Goal: Transaction & Acquisition: Purchase product/service

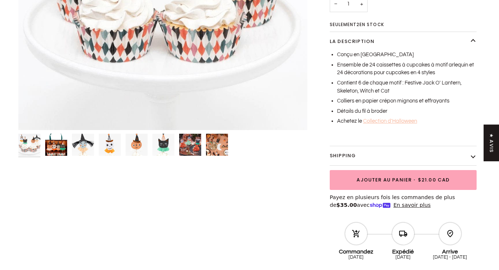
scroll to position [227, 0]
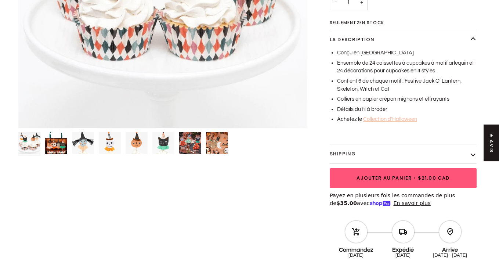
click at [409, 175] on span "Ajouter au panier" at bounding box center [384, 178] width 55 height 7
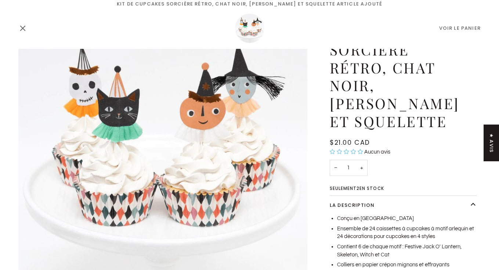
scroll to position [129, 0]
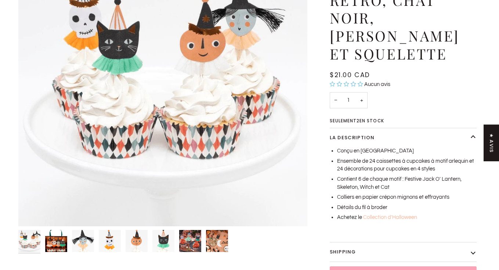
click at [378, 215] on link "Collection d'Halloween" at bounding box center [390, 218] width 54 height 6
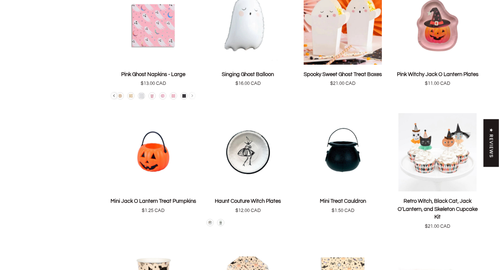
scroll to position [771, 0]
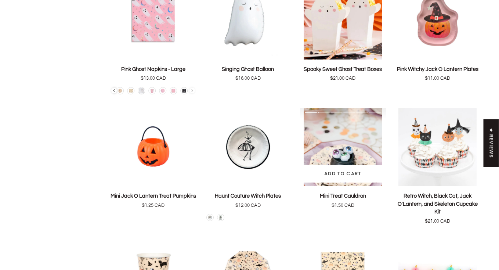
click at [342, 142] on img "Mini Treat Cauldron" at bounding box center [343, 147] width 86 height 78
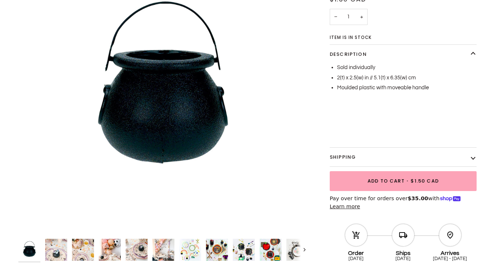
scroll to position [120, 0]
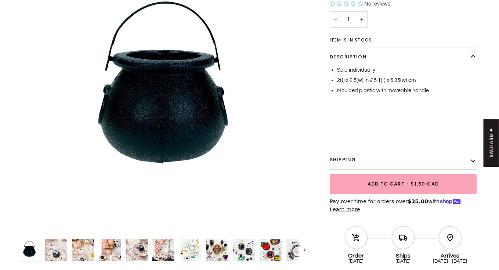
click at [139, 247] on img "Mini Treat Cauldron" at bounding box center [137, 250] width 22 height 22
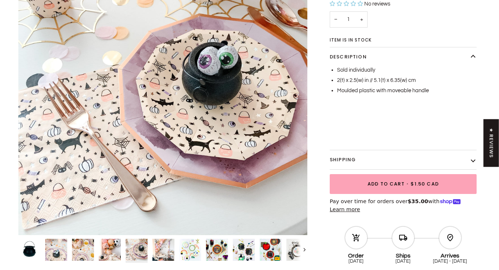
click at [247, 252] on img "Mini Treat Cauldron" at bounding box center [244, 250] width 22 height 22
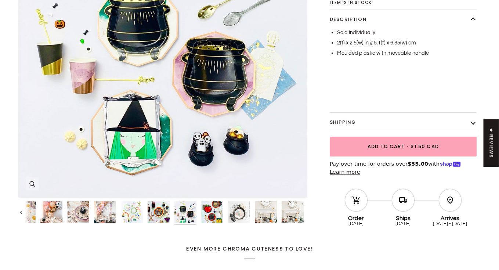
scroll to position [159, 0]
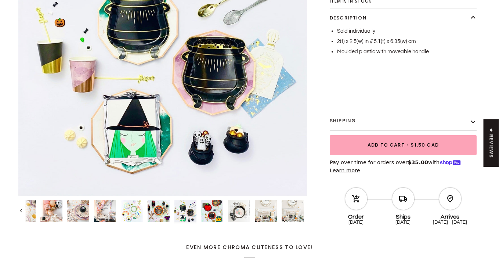
click at [50, 207] on img "Mini Treat Cauldron" at bounding box center [51, 211] width 22 height 22
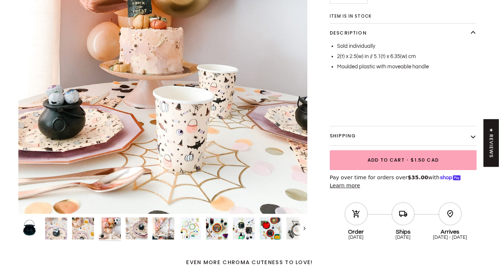
scroll to position [237, 0]
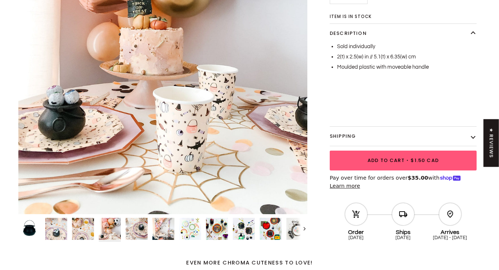
click at [359, 164] on button "Add to Cart • $1.50 CAD" at bounding box center [403, 161] width 147 height 20
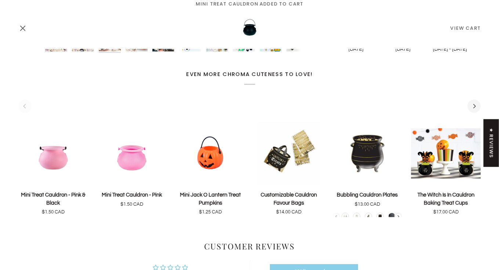
scroll to position [431, 0]
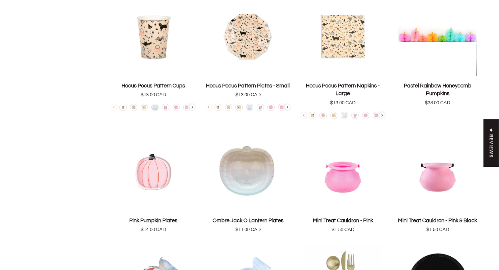
scroll to position [970, 0]
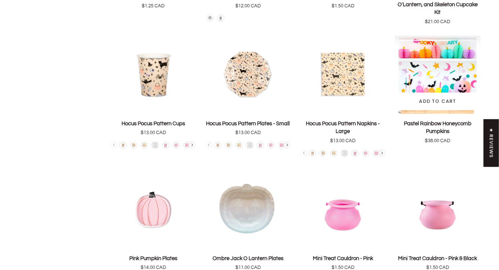
click at [439, 78] on img "Pastel Rainbow Honeycomb Pumpkins" at bounding box center [438, 75] width 86 height 78
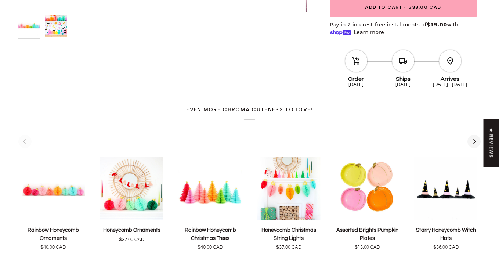
scroll to position [375, 0]
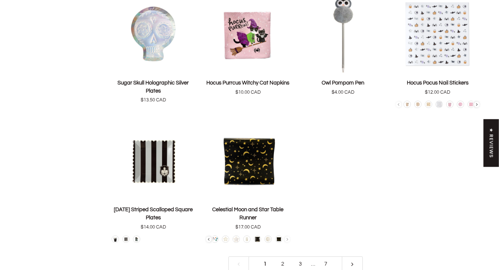
scroll to position [1521, 0]
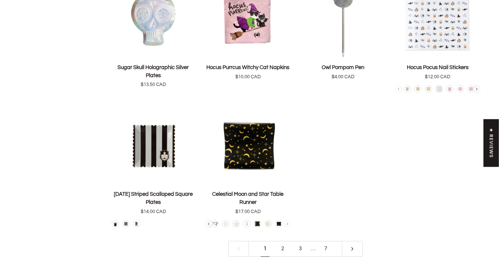
click at [282, 248] on link "2" at bounding box center [283, 249] width 18 height 16
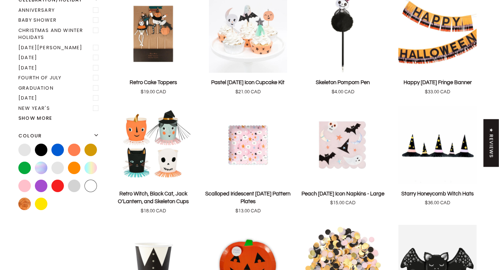
scroll to position [100, 0]
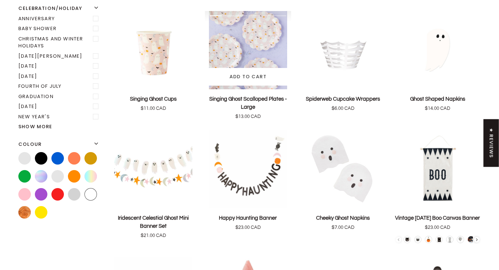
scroll to position [258, 0]
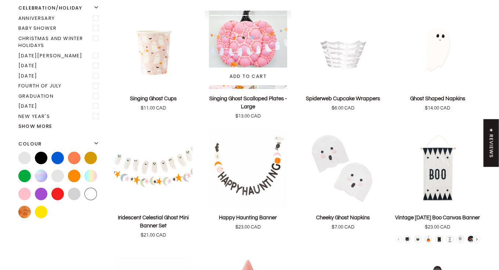
click at [245, 54] on img "Singing Ghost Scalloped Plates - Large" at bounding box center [248, 50] width 86 height 78
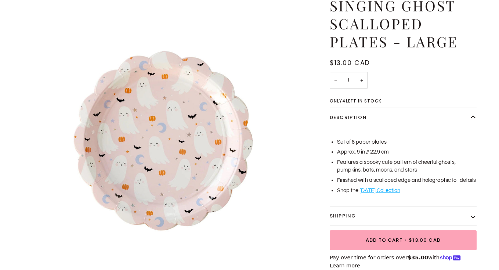
scroll to position [69, 0]
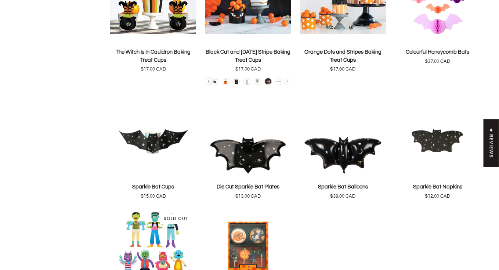
scroll to position [1431, 0]
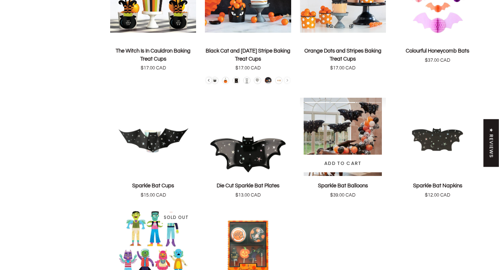
click at [345, 149] on img "Sparkle Bat Balloons" at bounding box center [343, 137] width 86 height 78
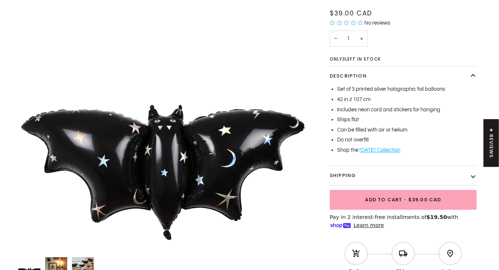
scroll to position [101, 0]
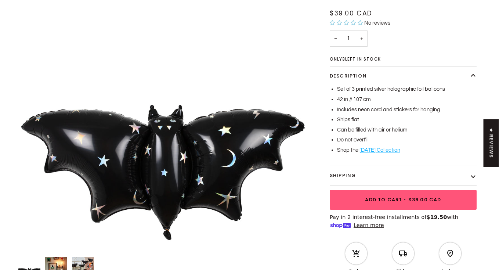
click at [384, 199] on span "Add to Cart" at bounding box center [383, 199] width 37 height 7
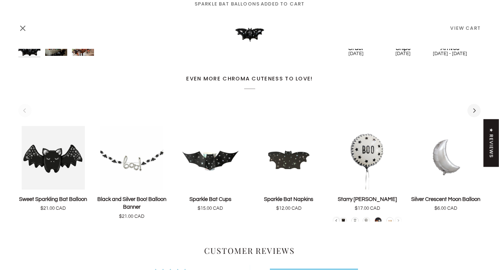
scroll to position [328, 0]
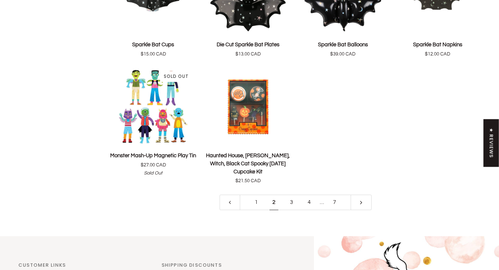
click at [292, 211] on link "3" at bounding box center [292, 203] width 18 height 16
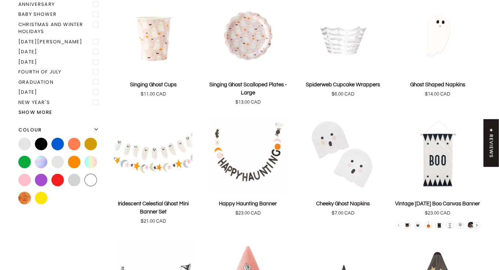
scroll to position [100, 0]
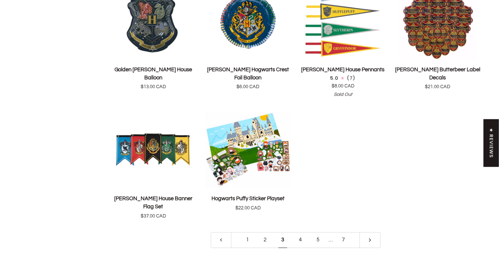
scroll to position [1537, 0]
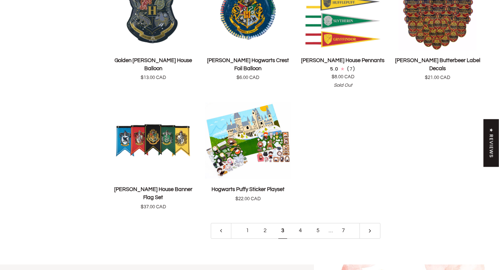
click at [301, 223] on link "4" at bounding box center [301, 231] width 18 height 16
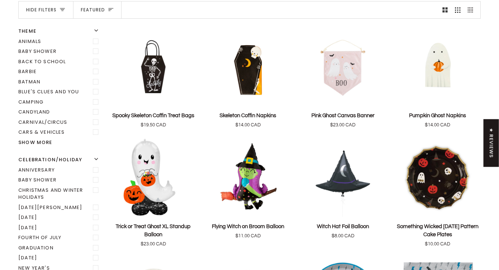
scroll to position [100, 0]
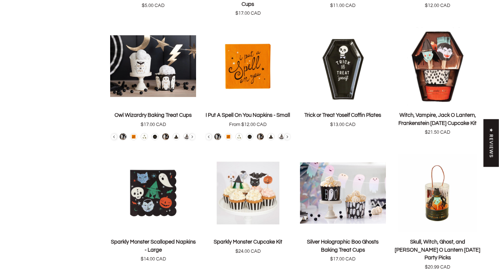
scroll to position [688, 0]
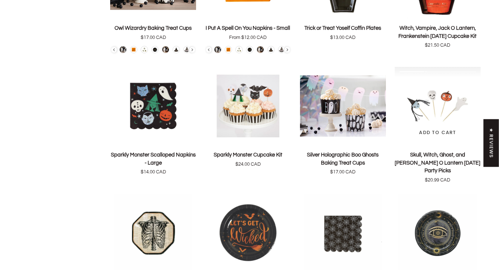
click at [436, 114] on img "Skull, Witch, Ghost, and Jack O Lantern Halloween Party Picks" at bounding box center [438, 106] width 86 height 78
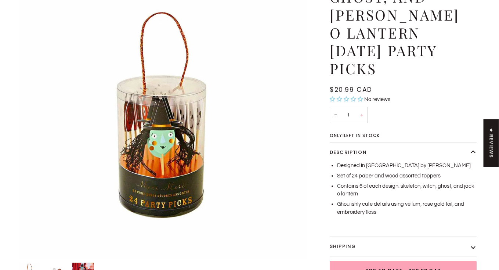
scroll to position [171, 0]
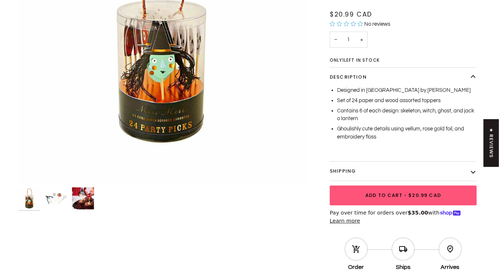
click at [385, 186] on button "Add to Cart • $20.99 CAD" at bounding box center [403, 196] width 147 height 20
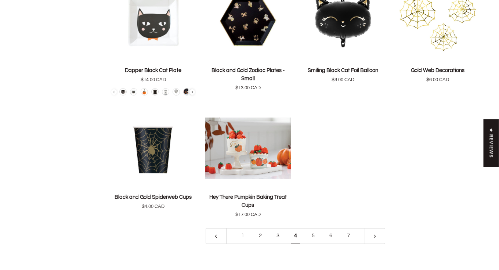
scroll to position [1534, 0]
click at [312, 229] on link "5" at bounding box center [314, 236] width 18 height 16
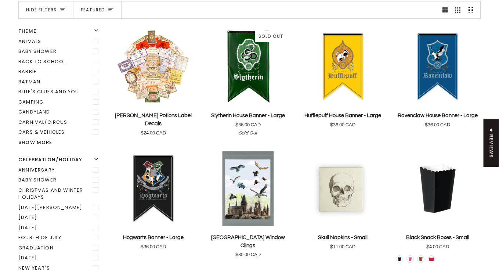
scroll to position [100, 0]
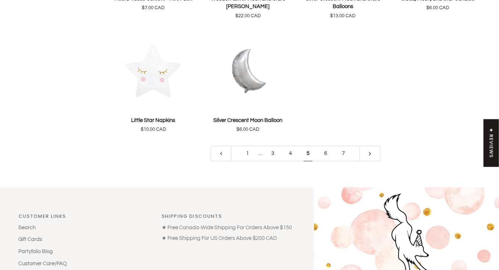
scroll to position [1568, 0]
click at [324, 153] on link "6" at bounding box center [326, 153] width 18 height 16
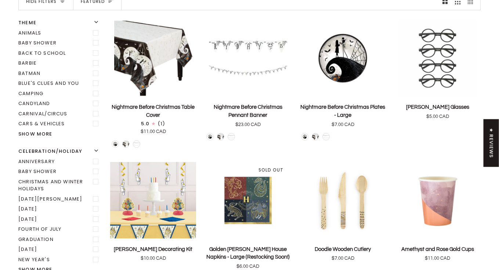
scroll to position [100, 0]
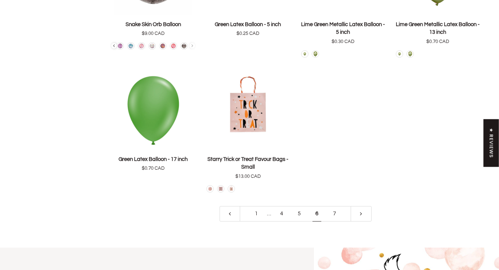
scroll to position [1573, 0]
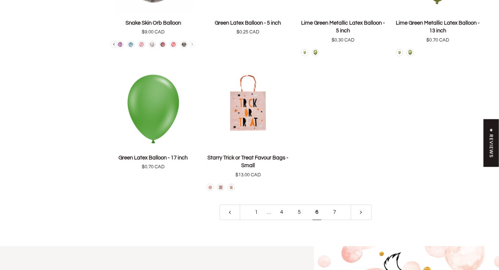
click at [334, 205] on link "7" at bounding box center [335, 213] width 18 height 16
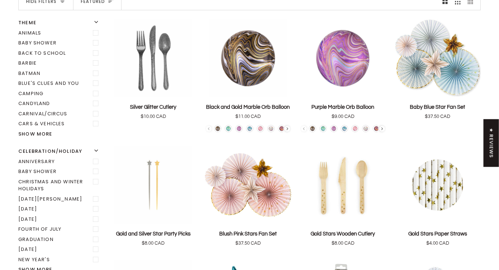
scroll to position [100, 0]
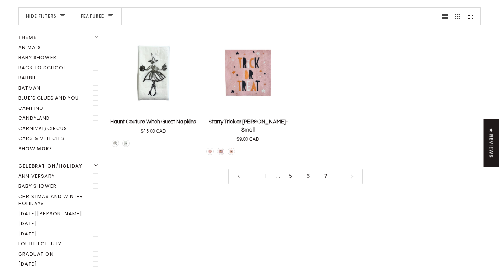
click at [265, 169] on link "1" at bounding box center [265, 177] width 18 height 16
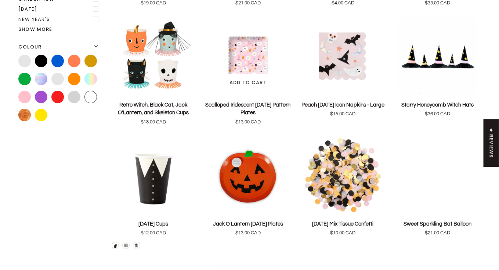
scroll to position [332, 0]
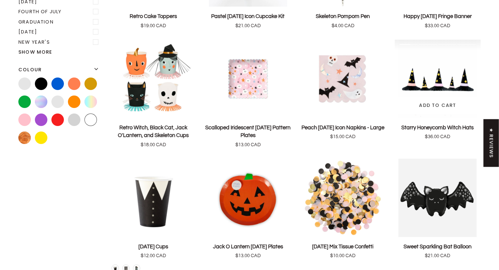
click at [438, 85] on img "Starry Honeycomb Witch Hats" at bounding box center [438, 79] width 86 height 78
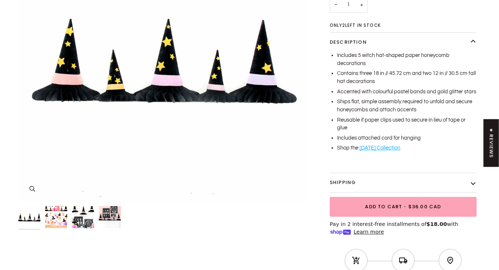
scroll to position [165, 0]
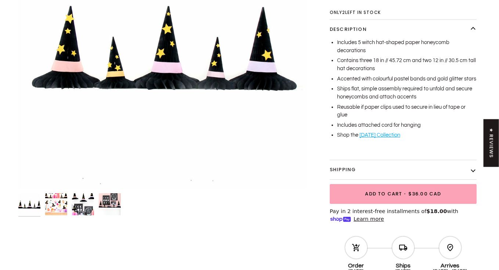
click at [104, 204] on img "Starry Honeycomb Witch Hats" at bounding box center [110, 204] width 22 height 22
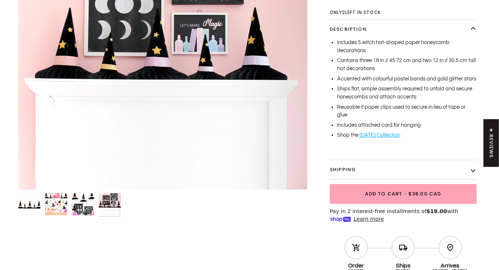
click at [57, 205] on img "Starry Honeycomb Witch Hats" at bounding box center [56, 204] width 22 height 22
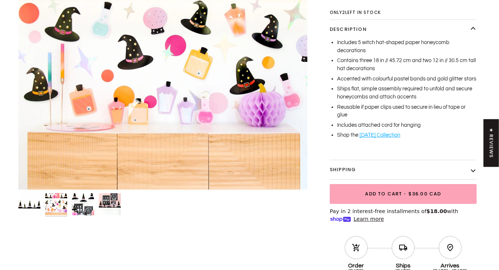
click at [41, 201] on div at bounding box center [162, 207] width 289 height 28
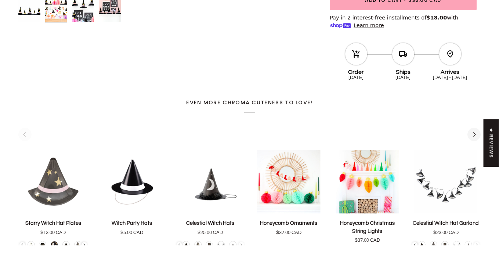
scroll to position [375, 0]
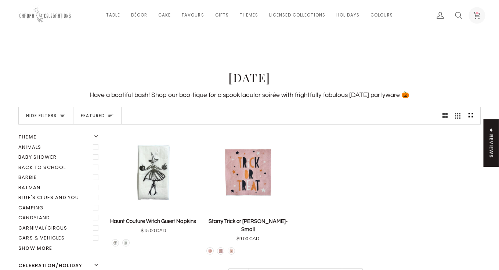
click at [477, 13] on circle at bounding box center [477, 13] width 3 height 3
